Goal: Navigation & Orientation: Find specific page/section

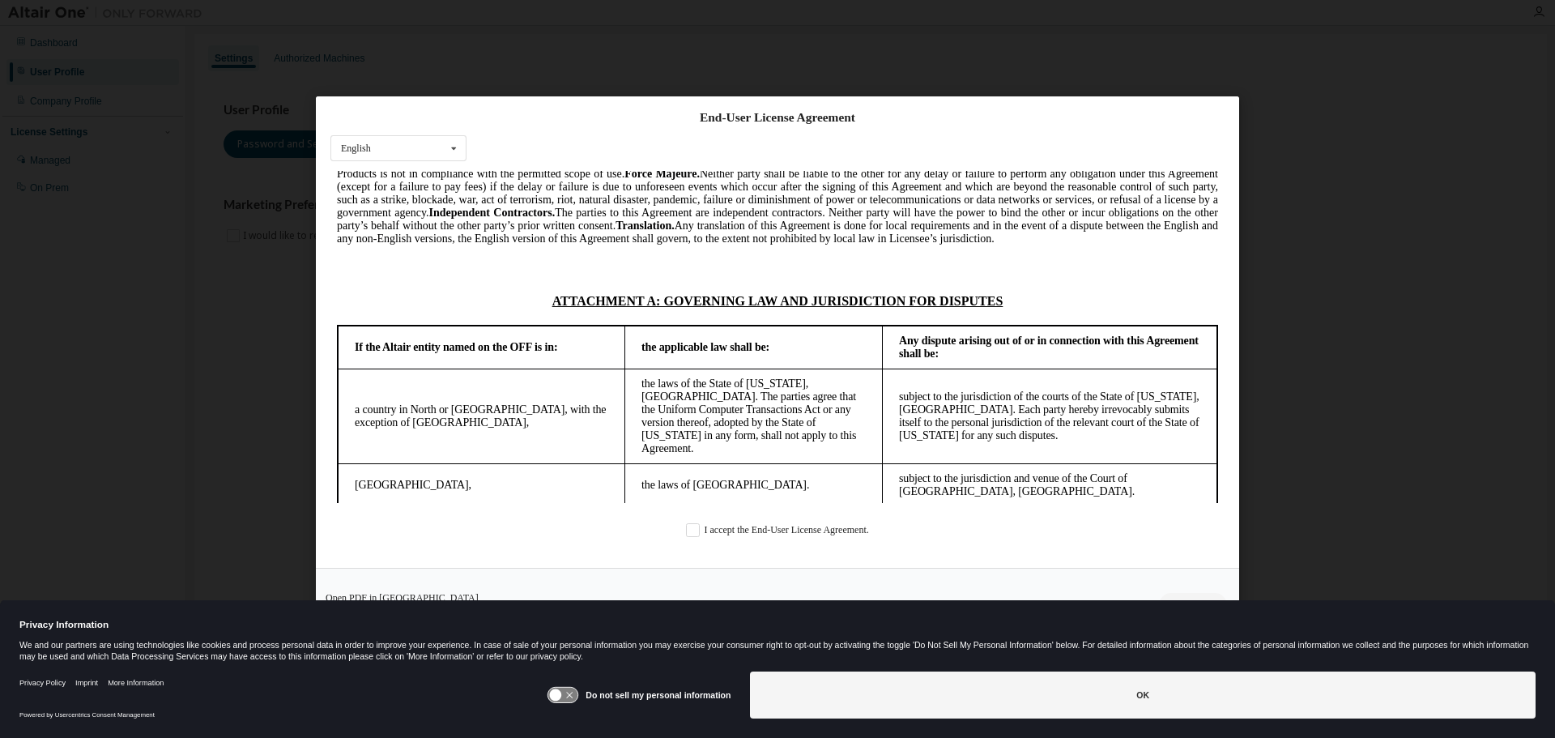
scroll to position [4105, 0]
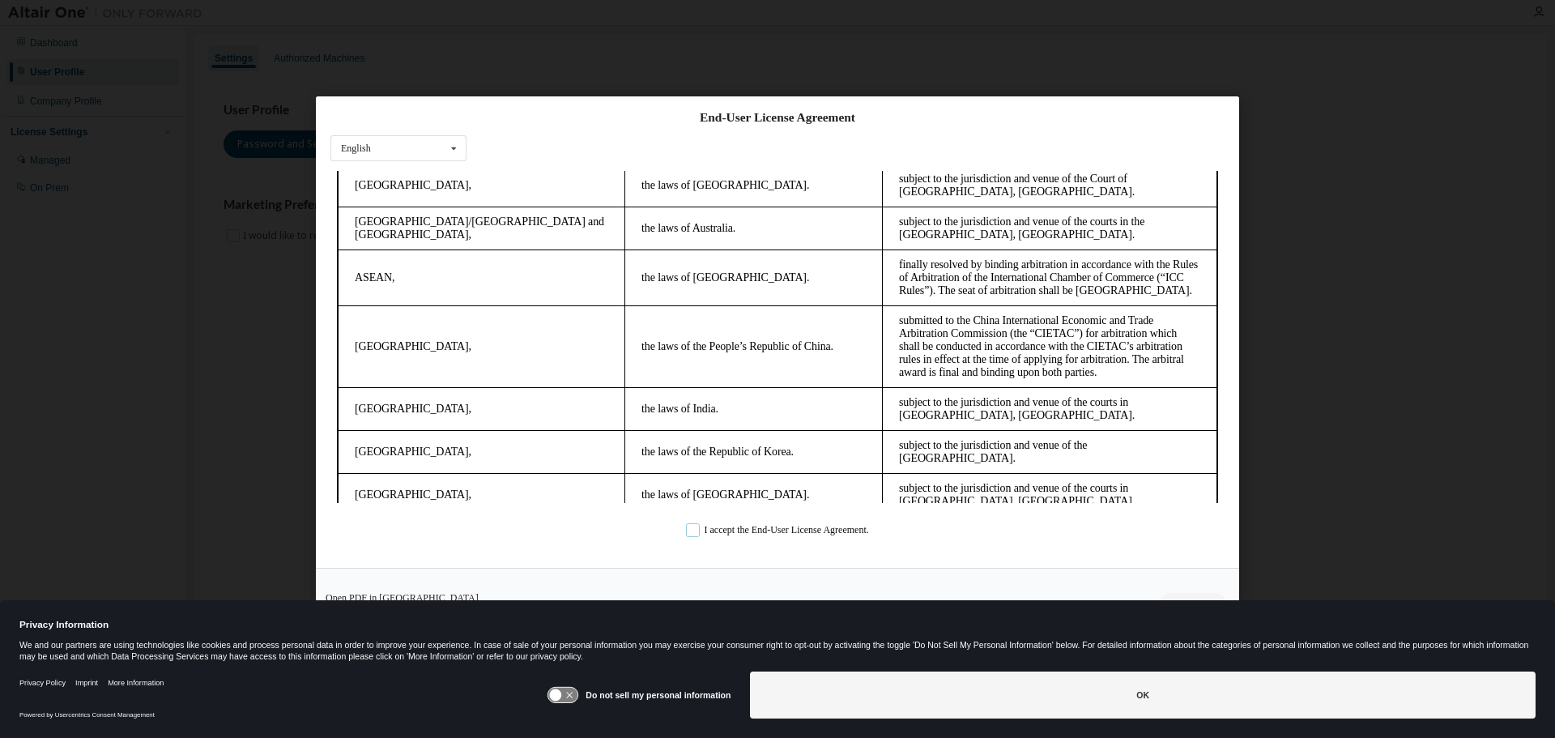
click at [703, 530] on label "I accept the End-User License Agreement." at bounding box center [777, 530] width 183 height 14
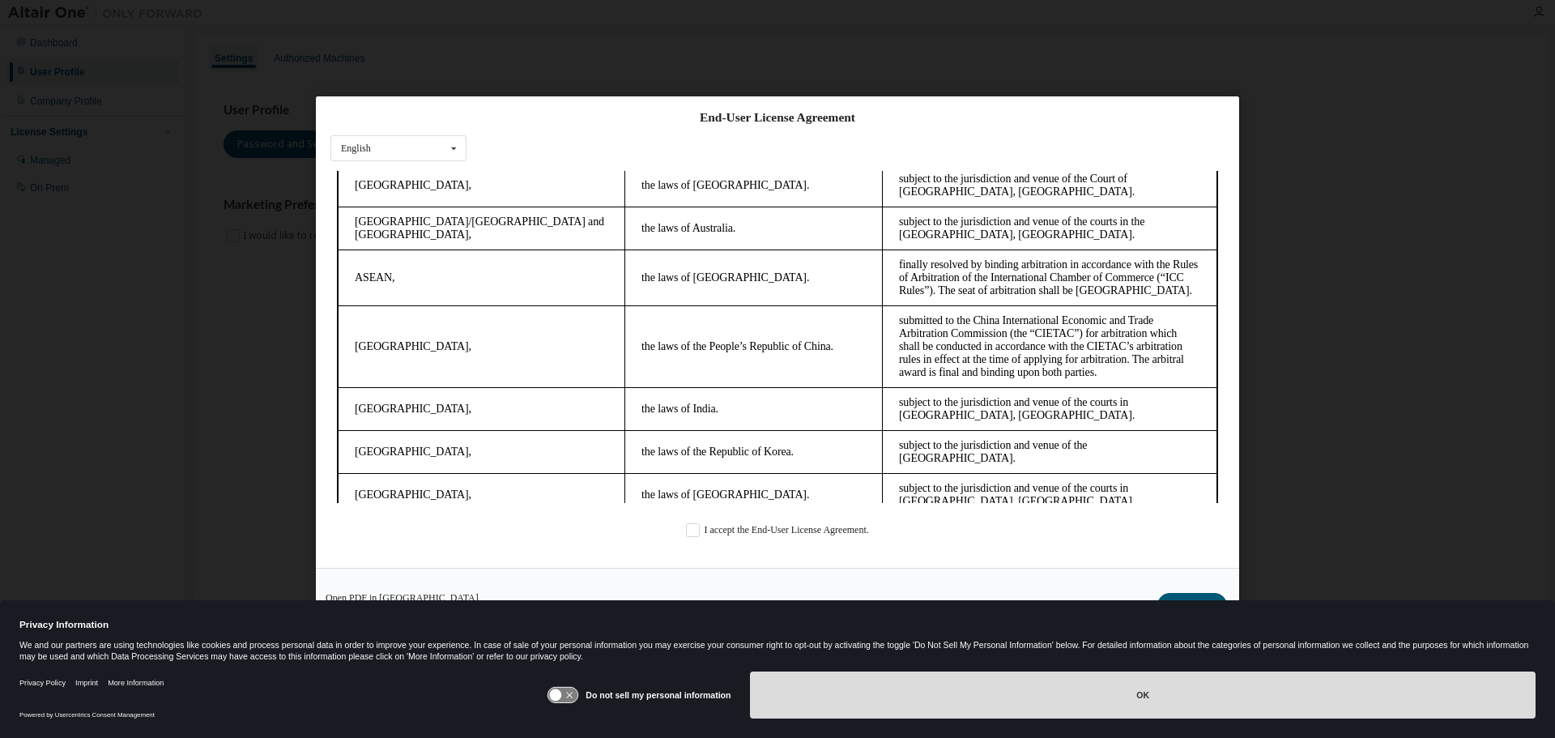
click at [897, 707] on button "OK" at bounding box center [1142, 694] width 785 height 47
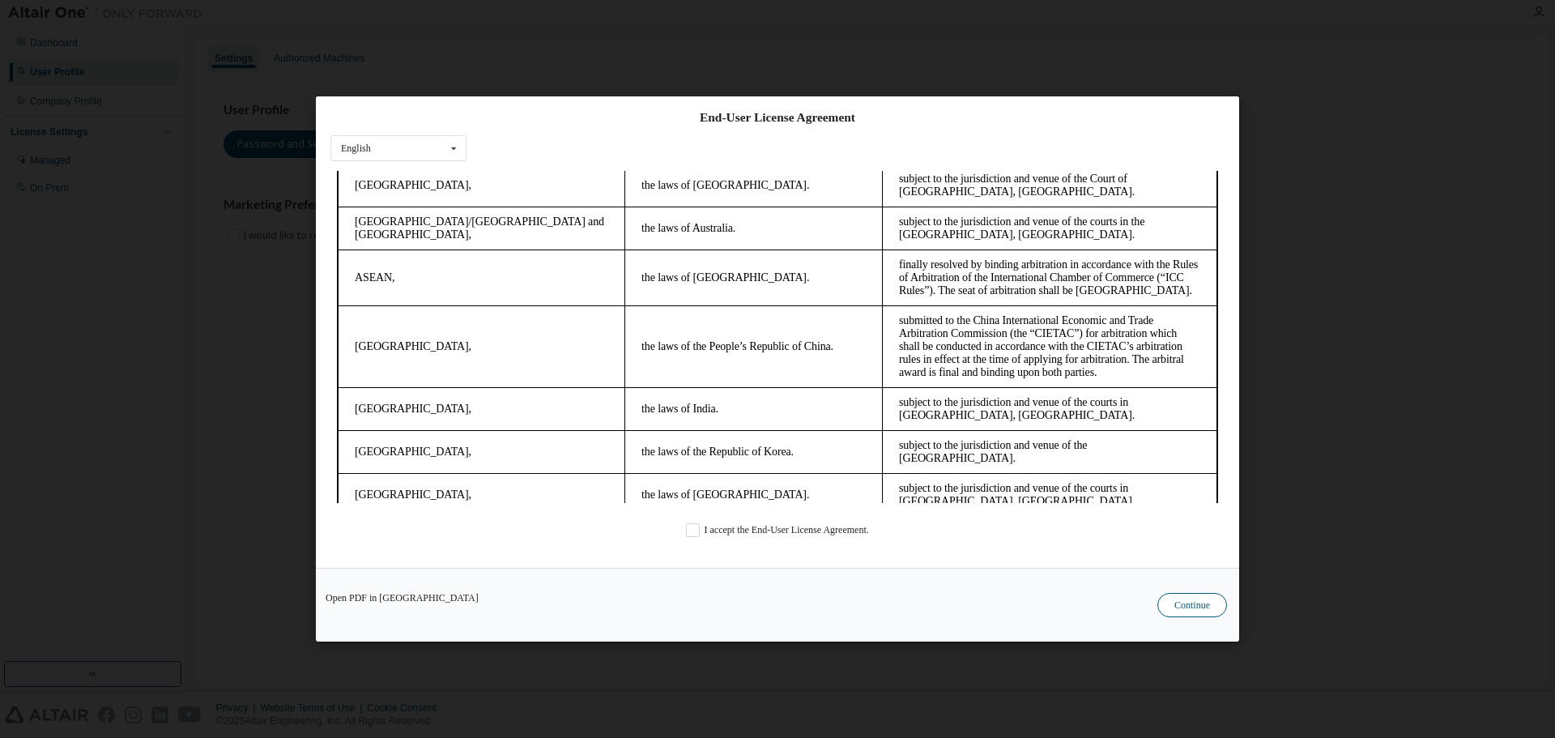
click at [1217, 604] on button "Continue" at bounding box center [1192, 605] width 70 height 24
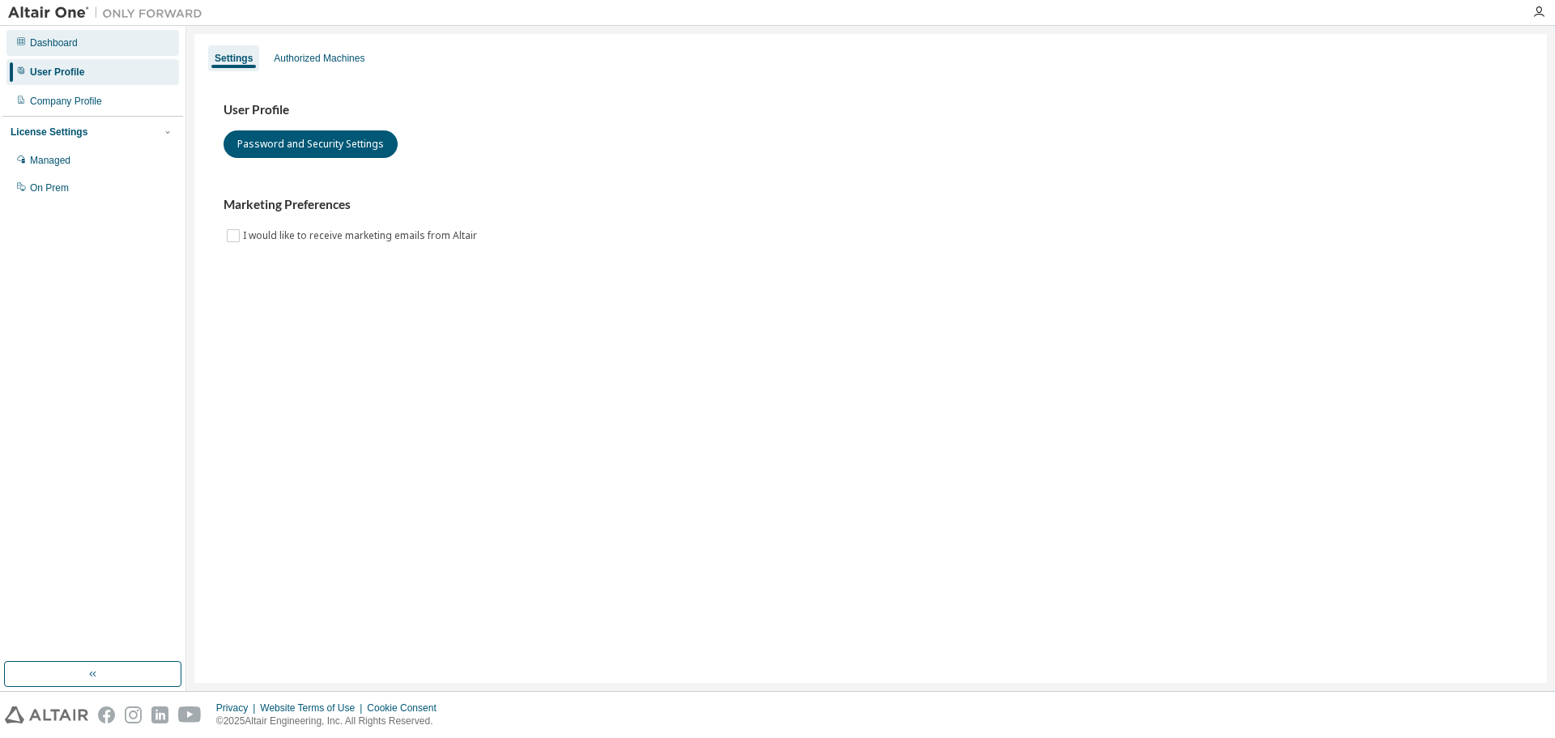
click at [87, 40] on div "Dashboard" at bounding box center [92, 43] width 172 height 26
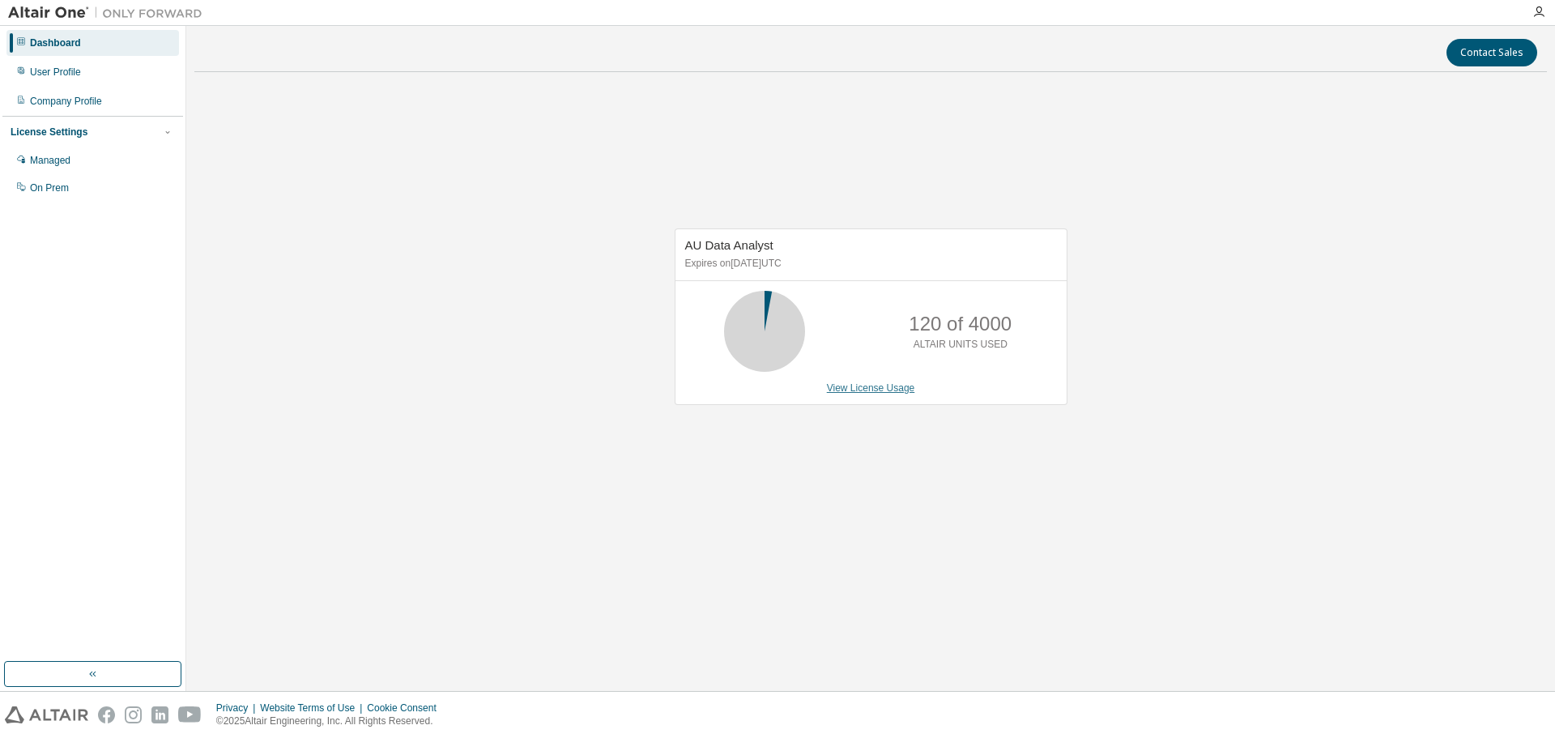
click at [885, 388] on link "View License Usage" at bounding box center [871, 387] width 88 height 11
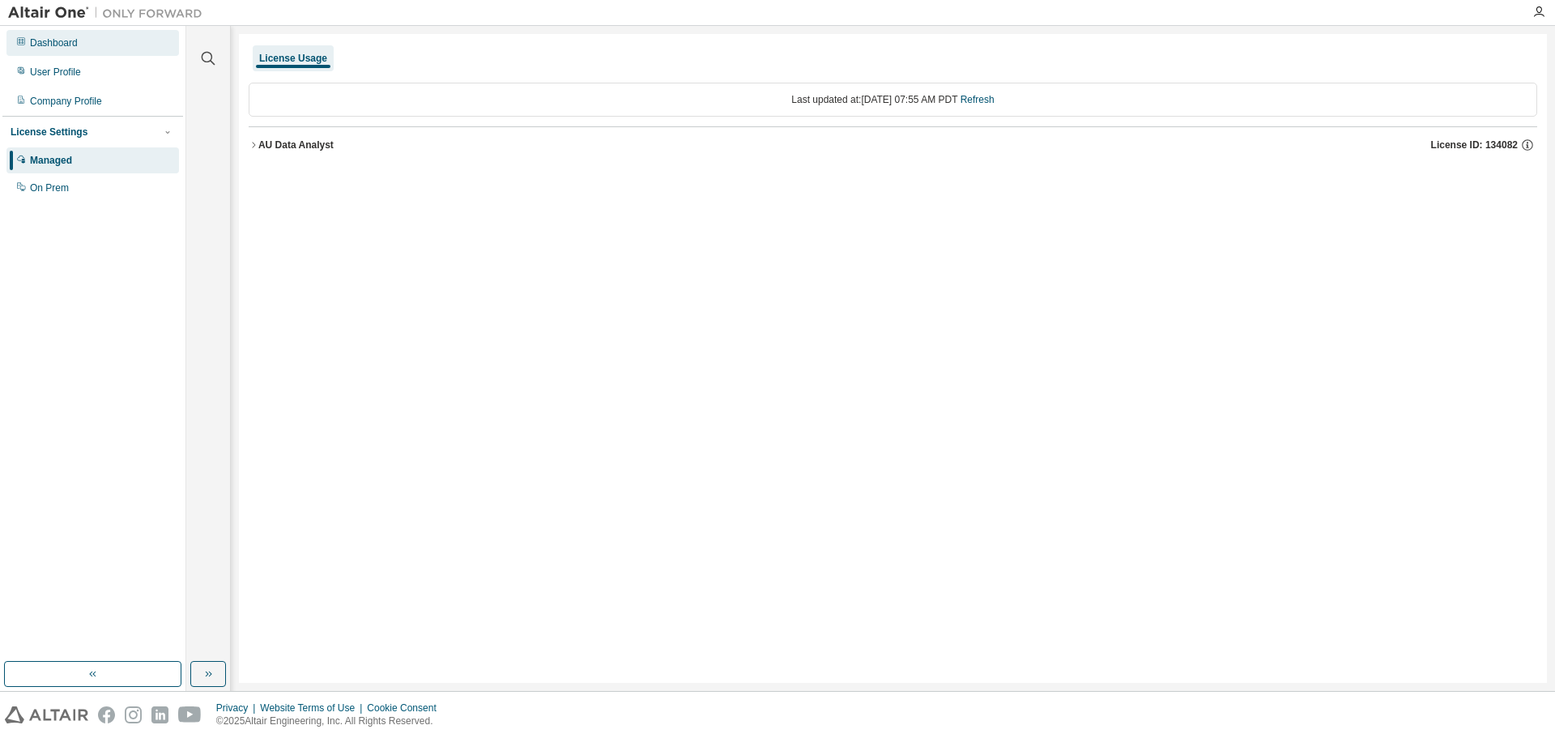
click at [29, 41] on div "Dashboard" at bounding box center [92, 43] width 172 height 26
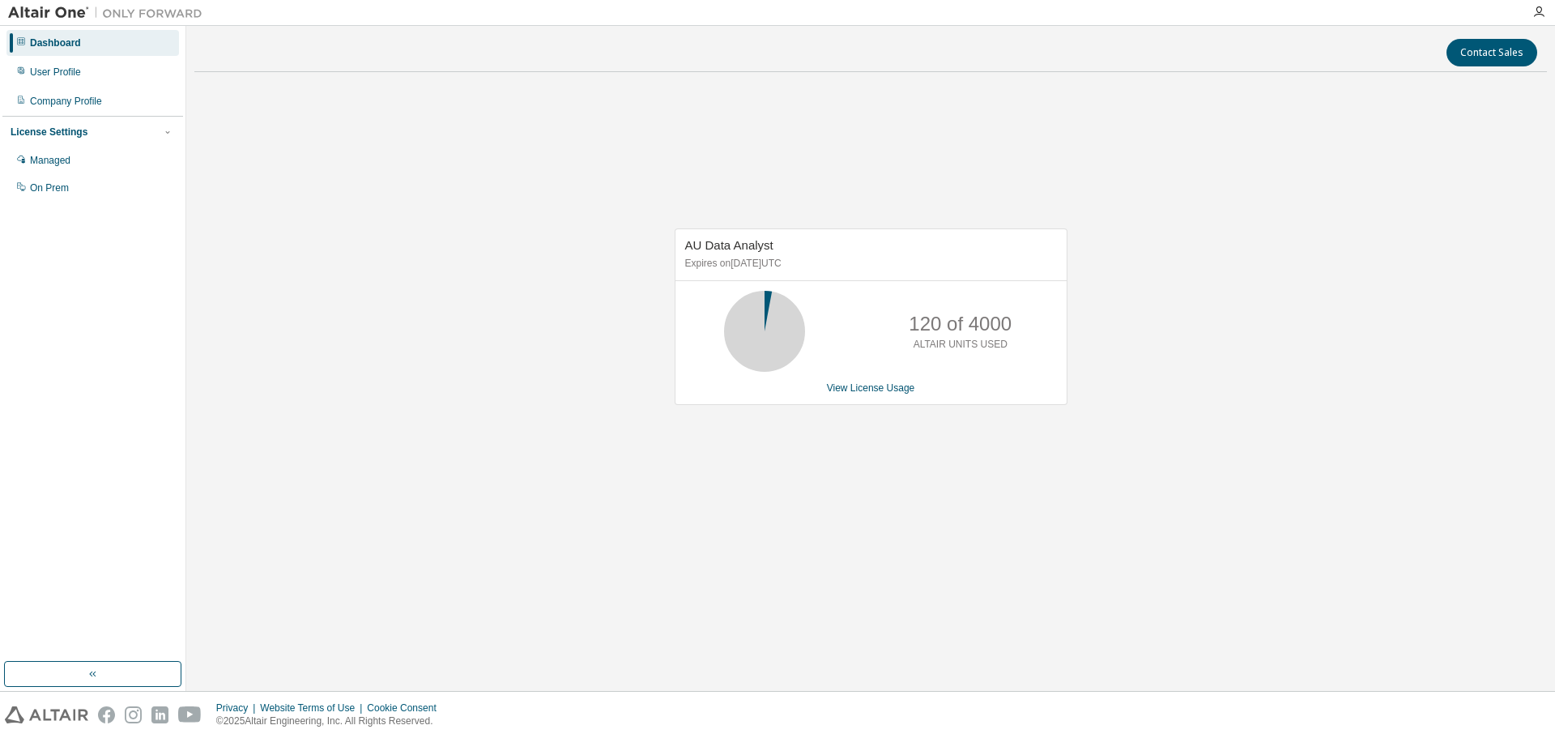
click at [37, 15] on img at bounding box center [109, 13] width 202 height 16
